Goal: Check status: Check status

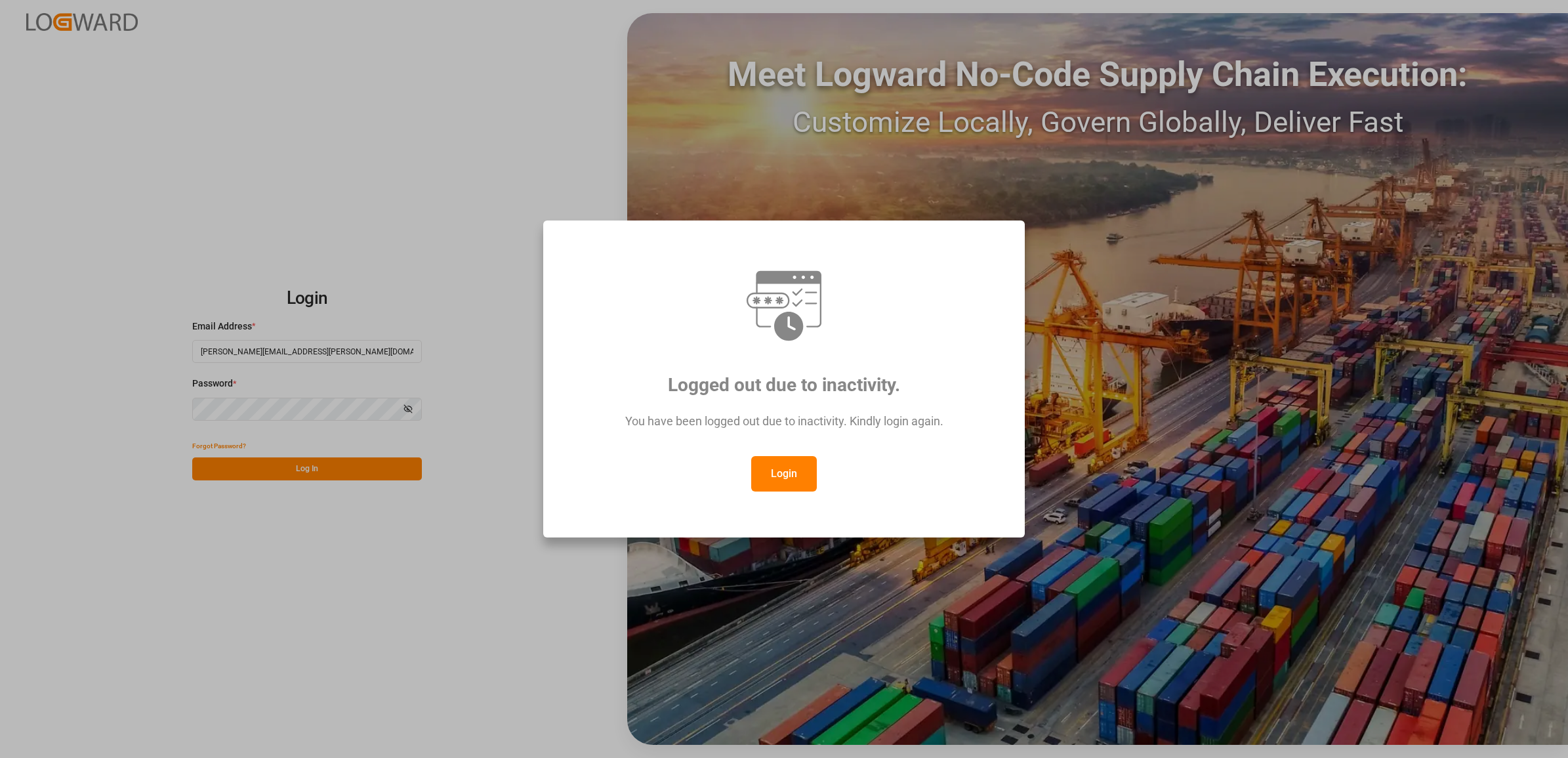
click at [788, 464] on button "Login" at bounding box center [784, 474] width 65 height 36
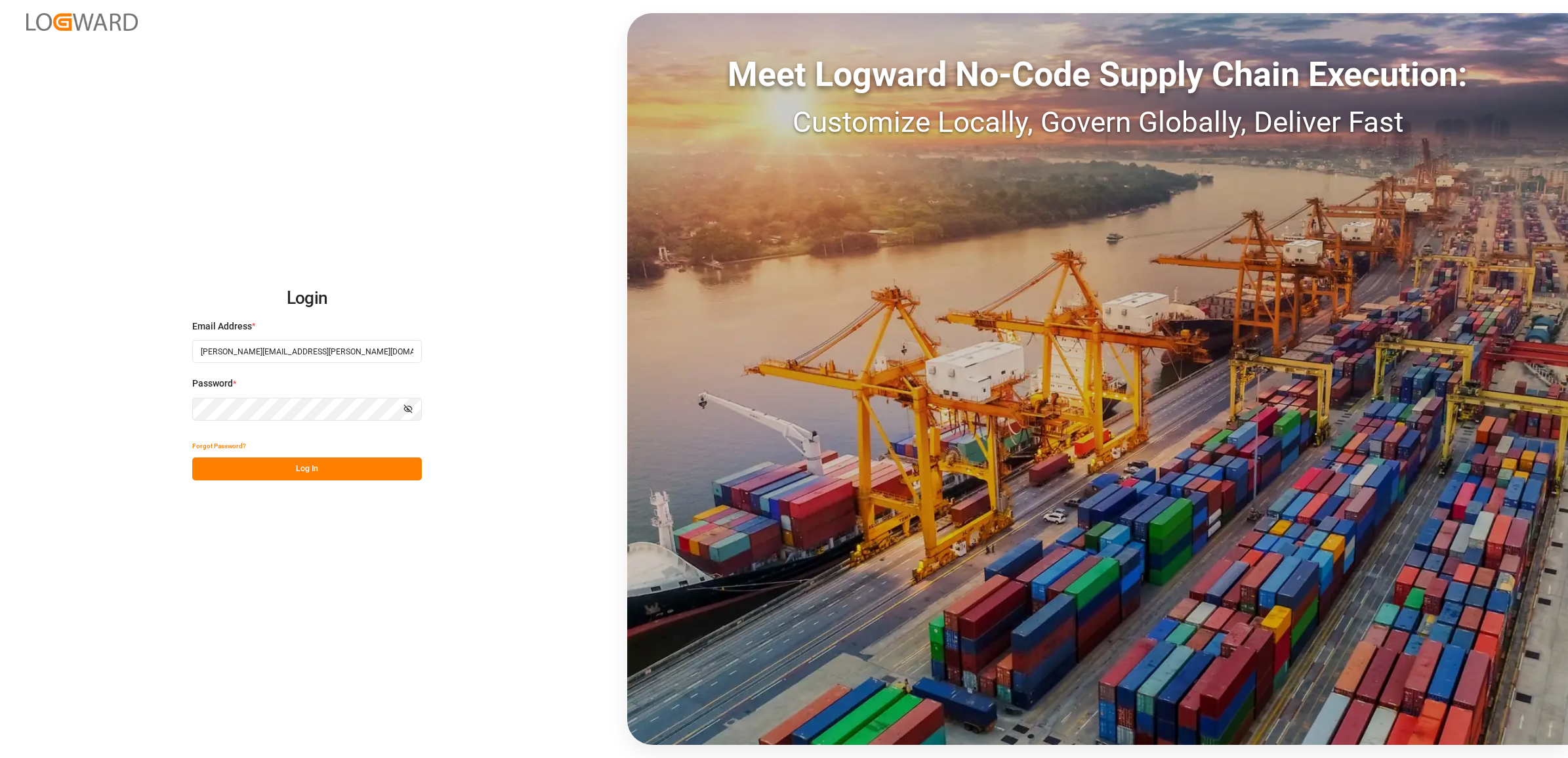
click at [283, 467] on button "Log In" at bounding box center [307, 469] width 230 height 23
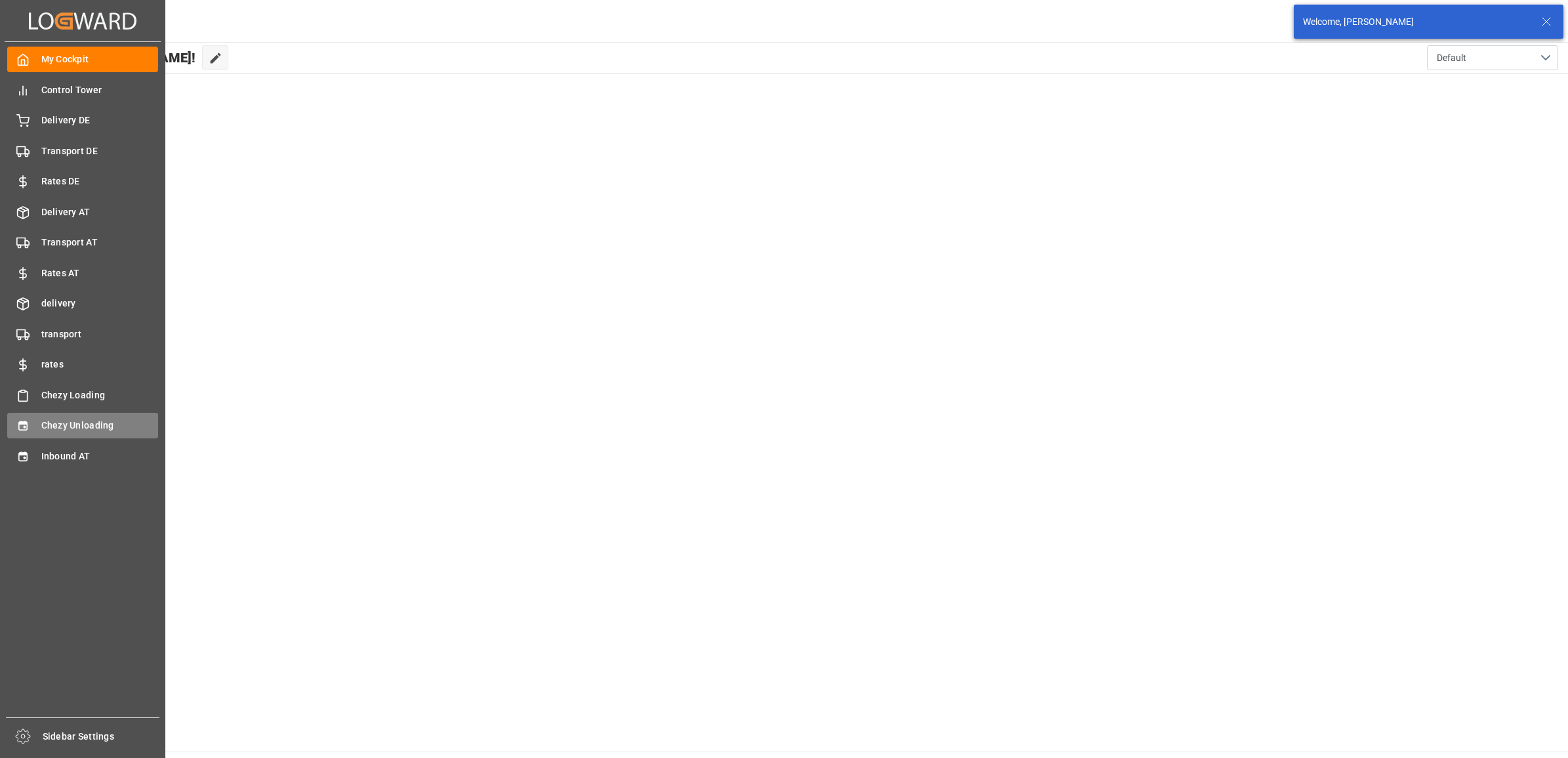
click at [51, 427] on span "Chezy Unloading" at bounding box center [100, 426] width 117 height 14
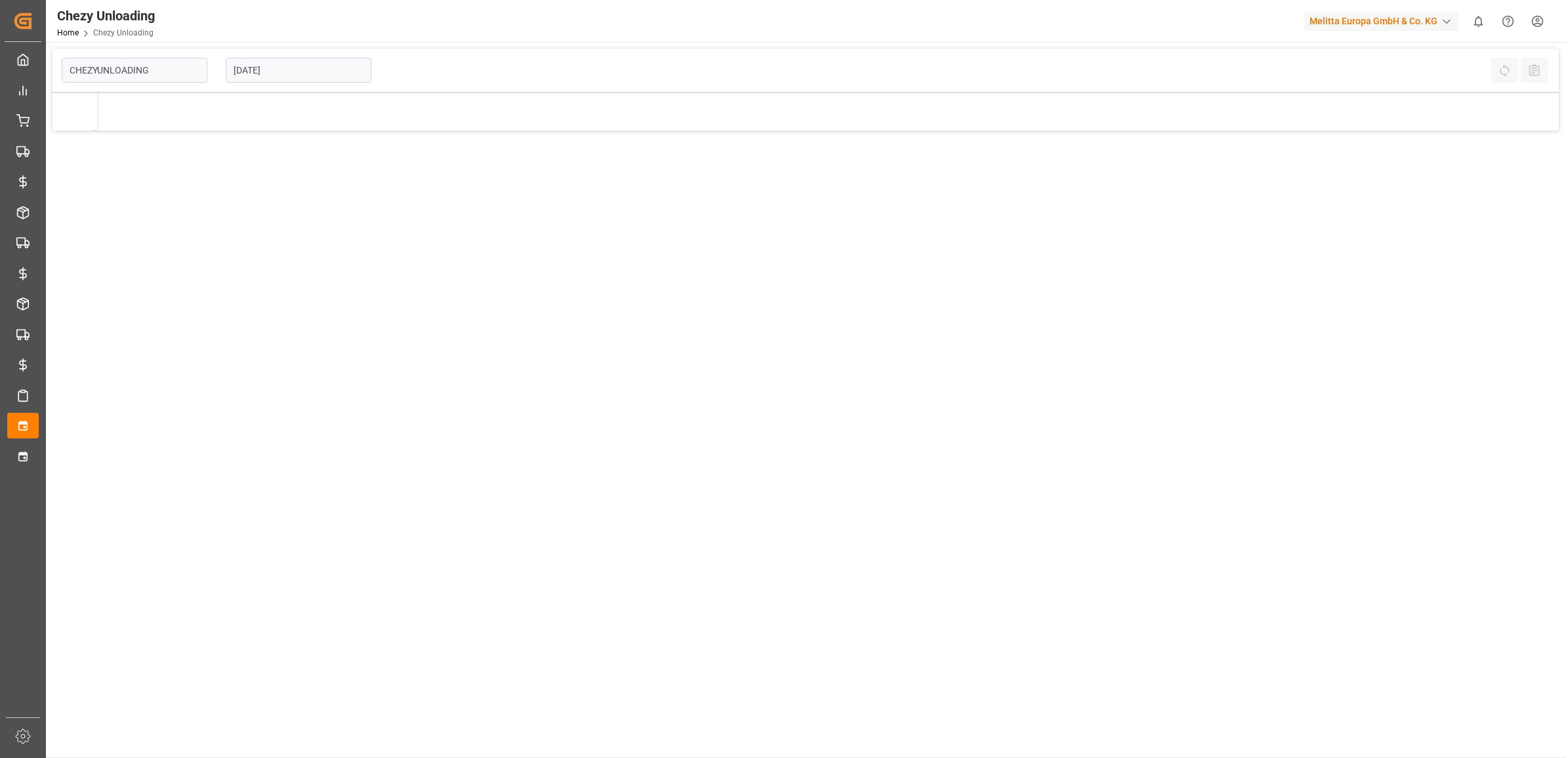
type input "Chezy Unloading"
